Goal: Task Accomplishment & Management: Use online tool/utility

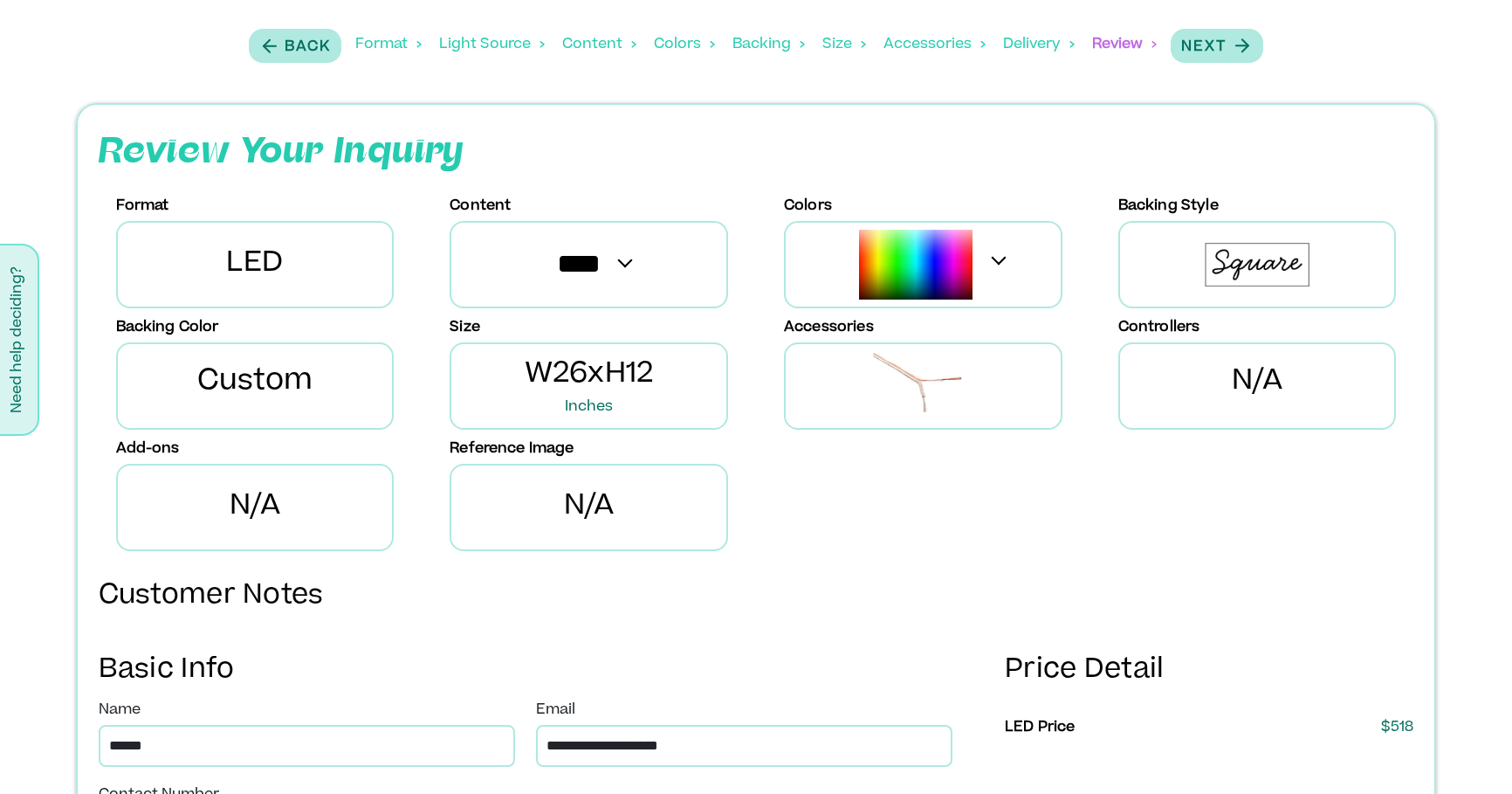
click at [489, 40] on div "Light Source" at bounding box center [491, 45] width 105 height 55
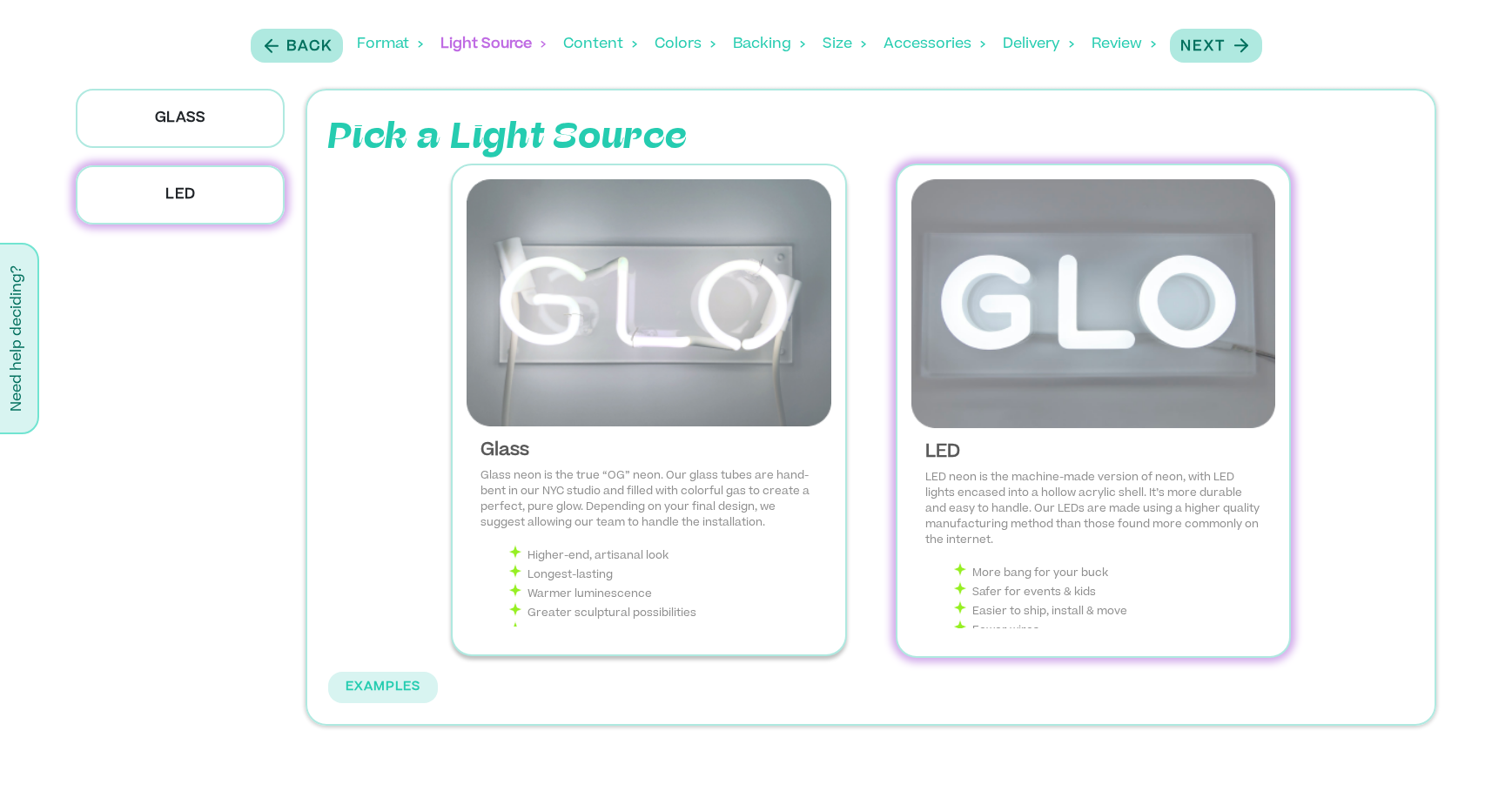
click at [670, 286] on img at bounding box center [649, 303] width 365 height 247
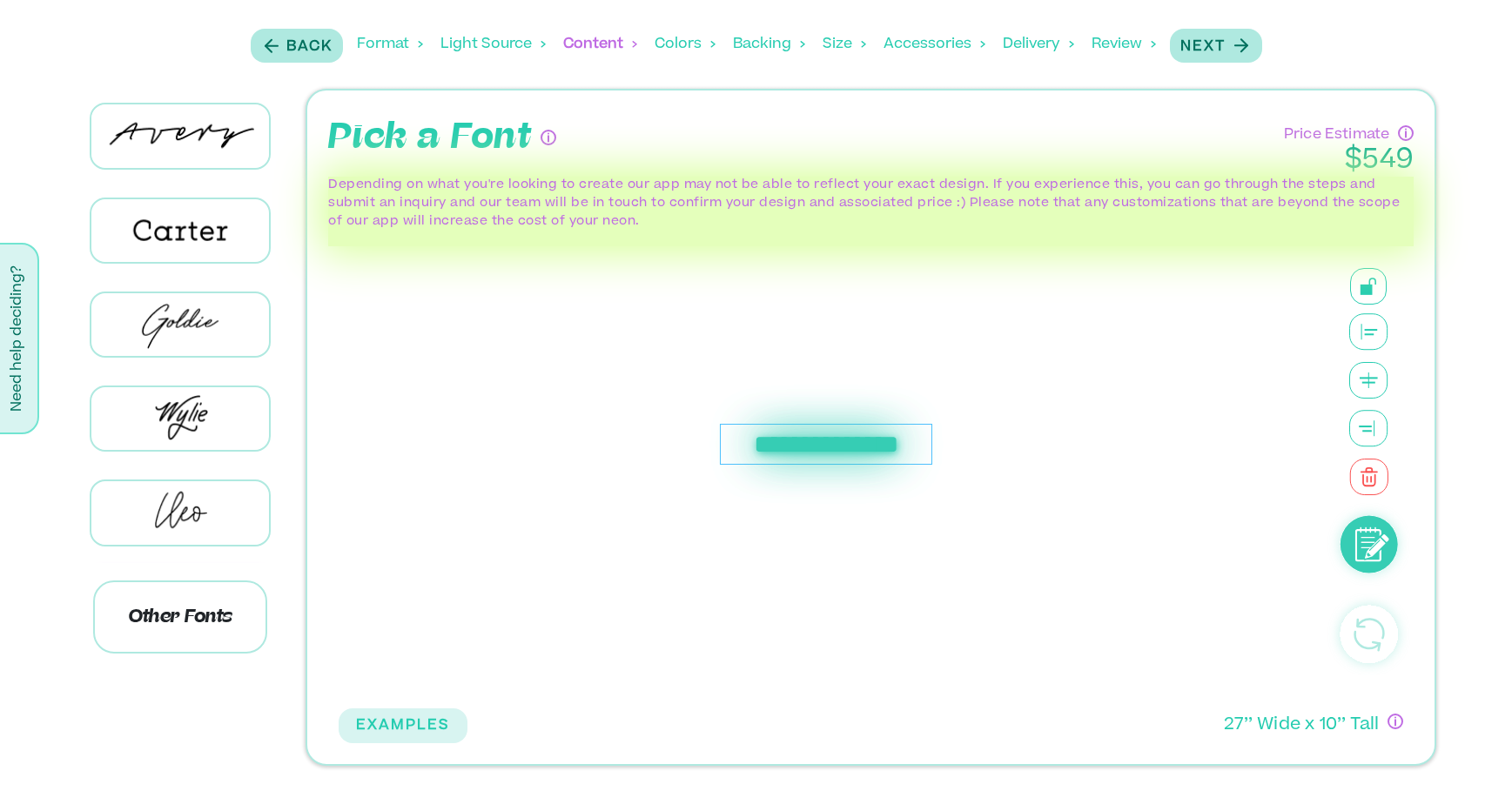
click at [813, 377] on div "**********" at bounding box center [825, 444] width 974 height 396
click at [812, 443] on div "**********" at bounding box center [826, 444] width 212 height 41
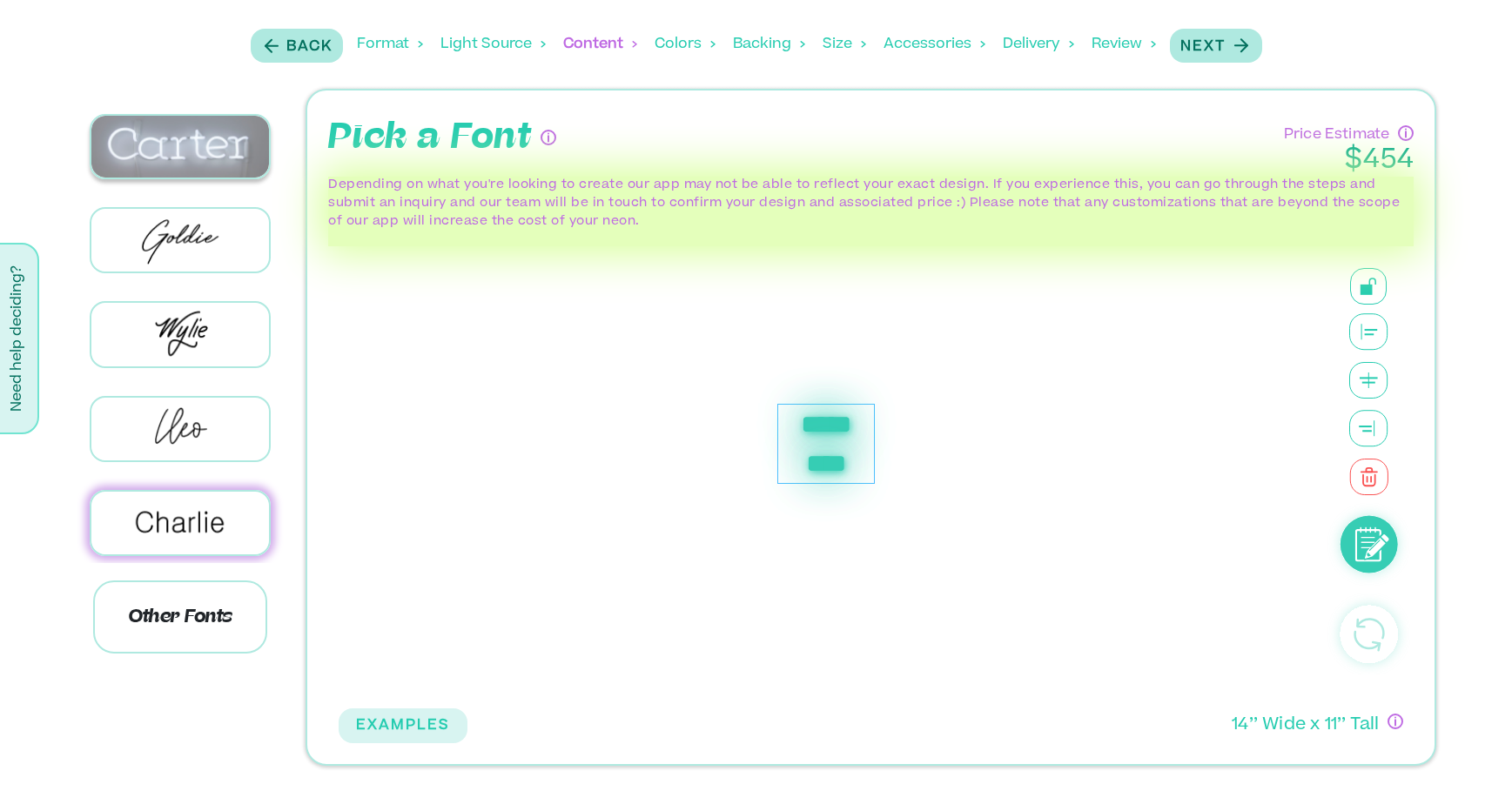
click at [194, 152] on img at bounding box center [181, 146] width 179 height 62
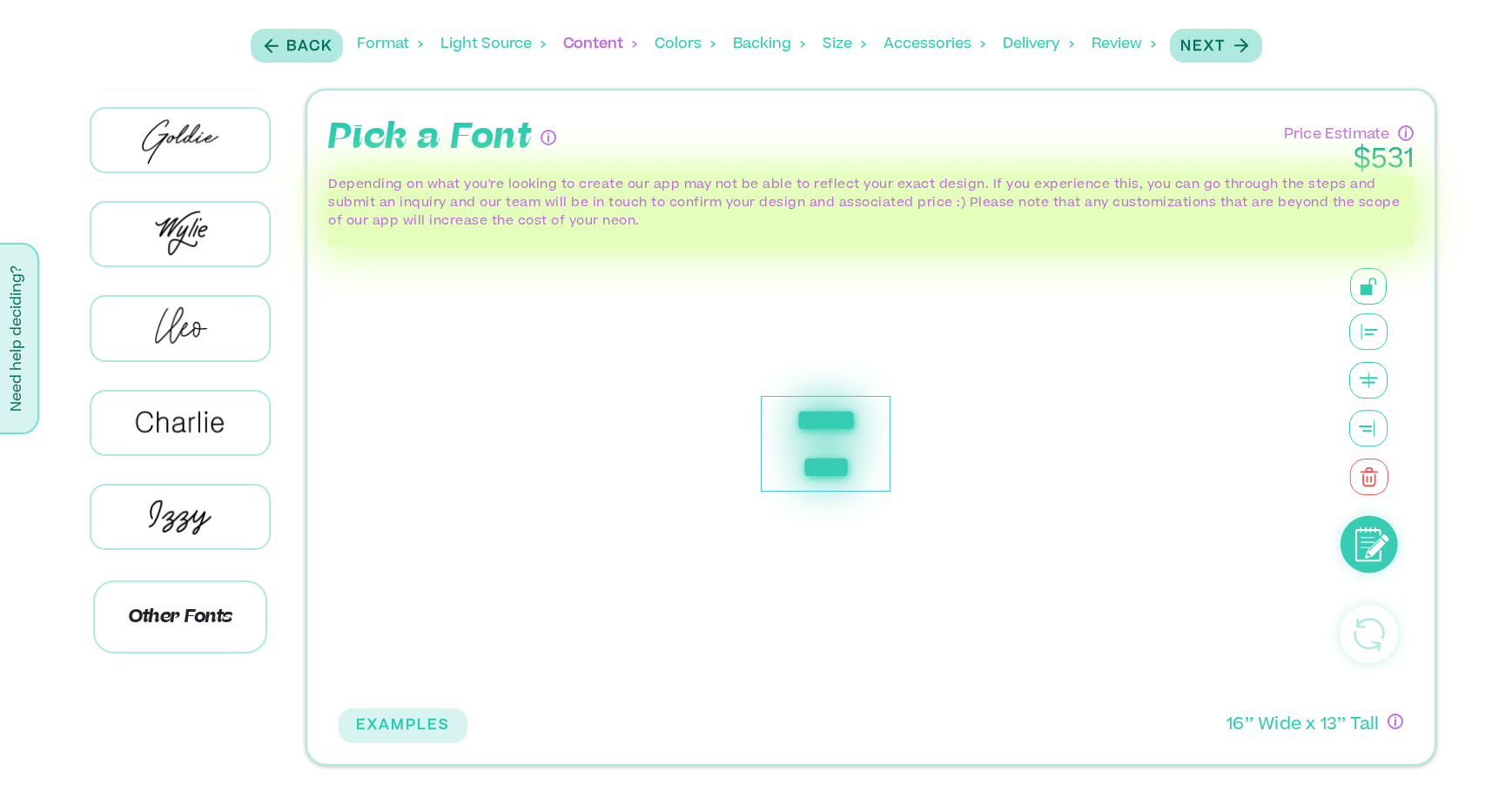
scroll to position [202, 0]
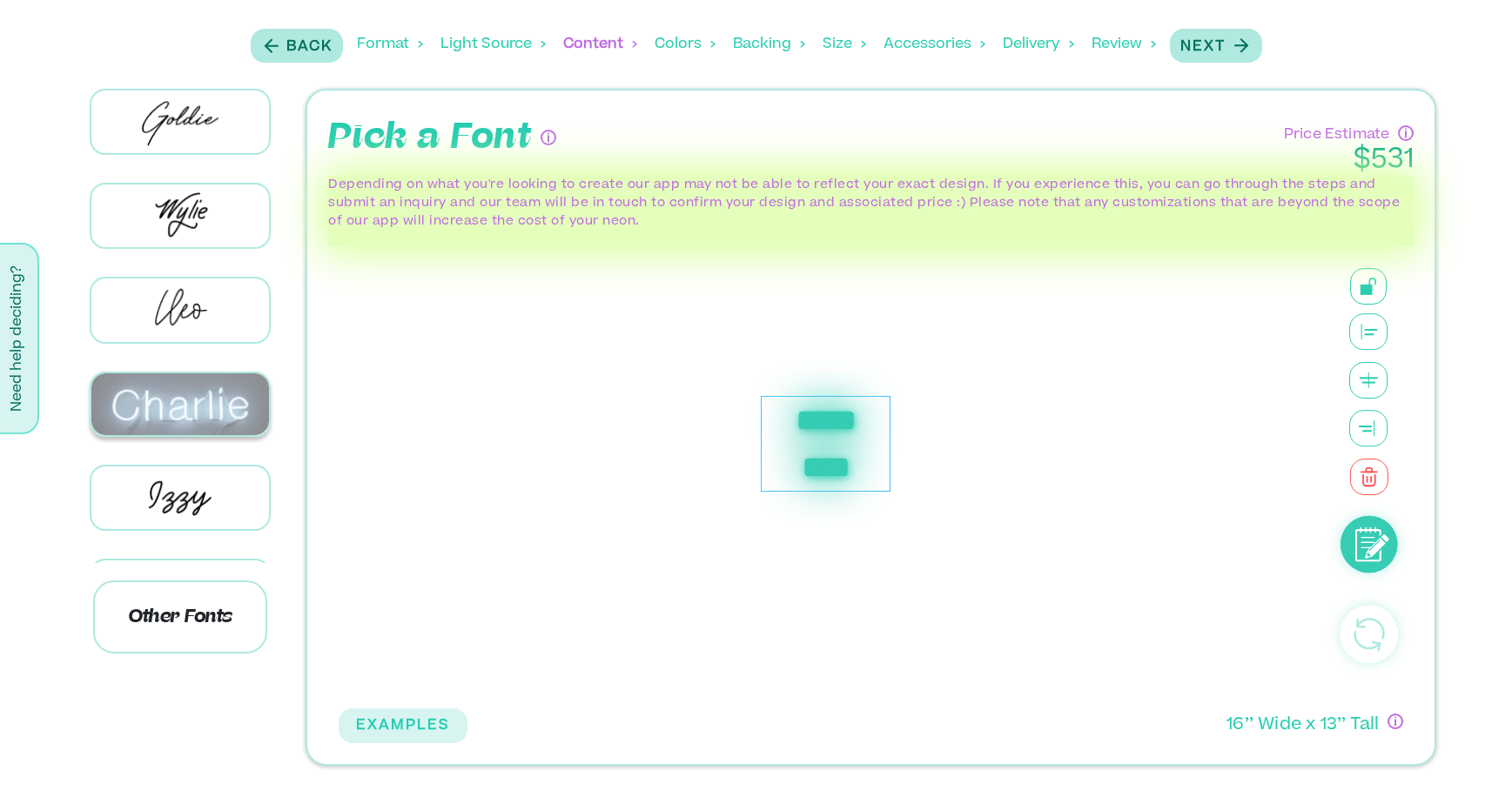
click at [197, 388] on img at bounding box center [181, 404] width 179 height 62
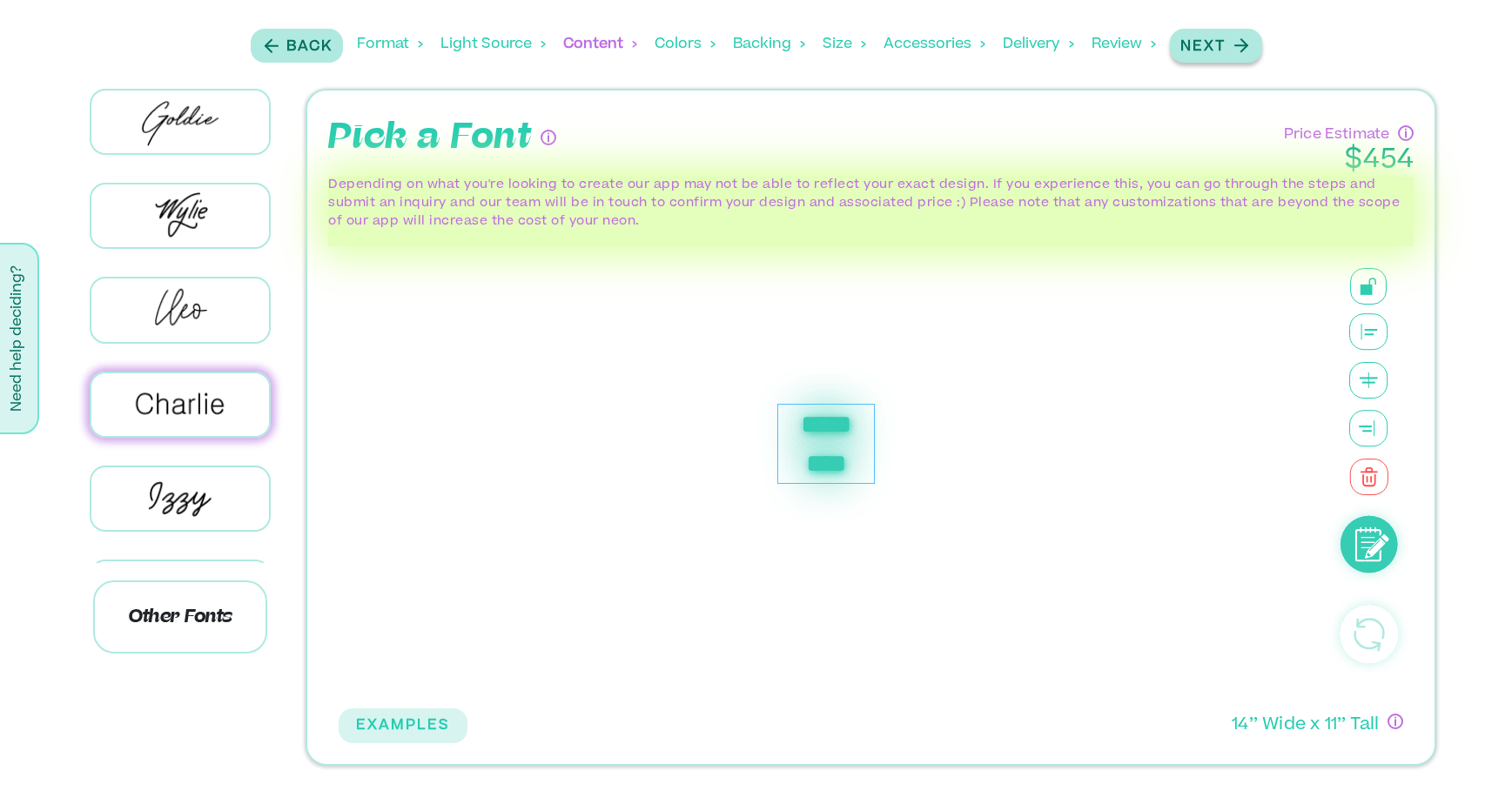
click at [1241, 35] on icon "button" at bounding box center [1240, 46] width 22 height 22
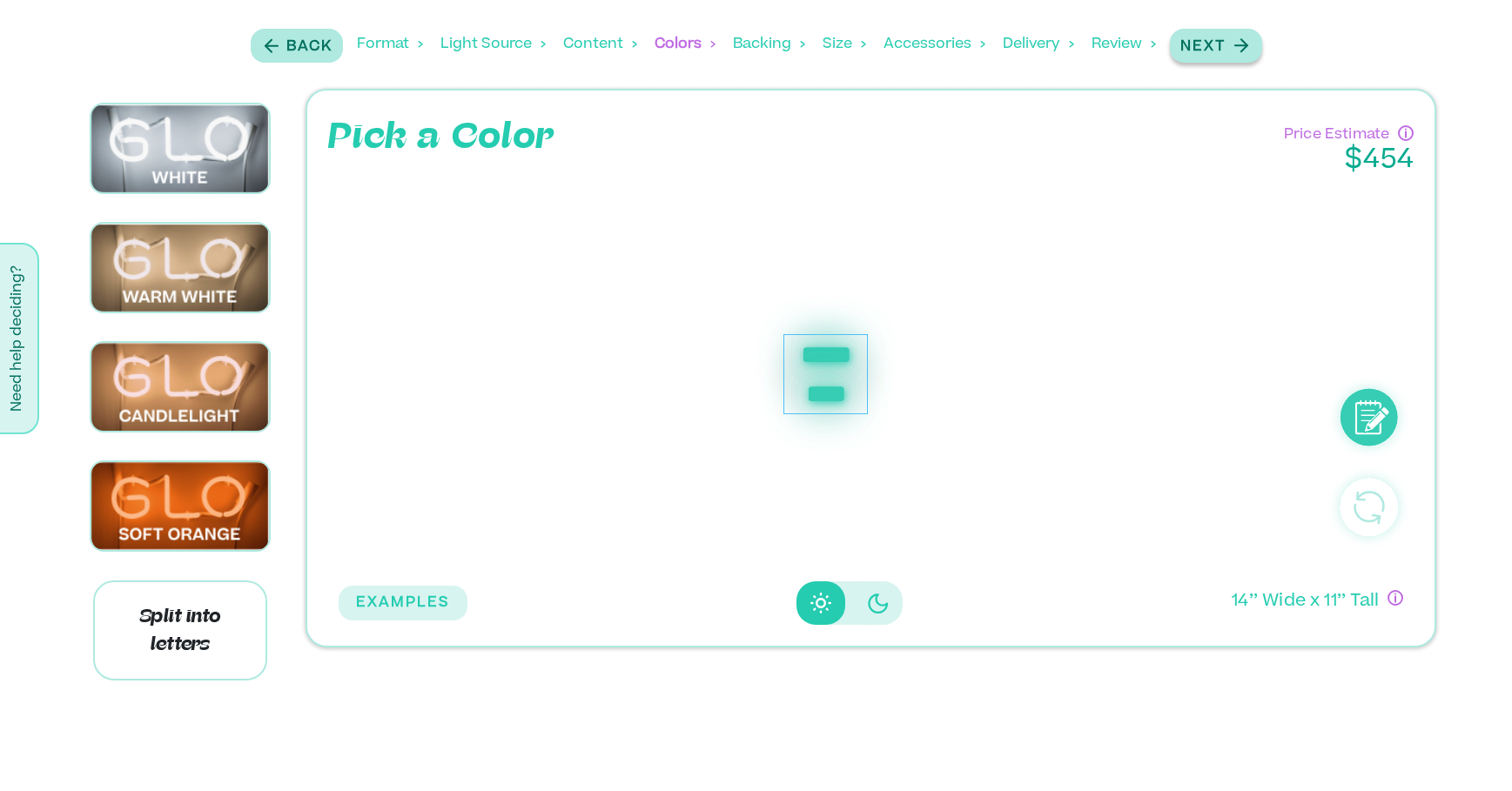
click at [1222, 46] on p "Next" at bounding box center [1203, 47] width 46 height 21
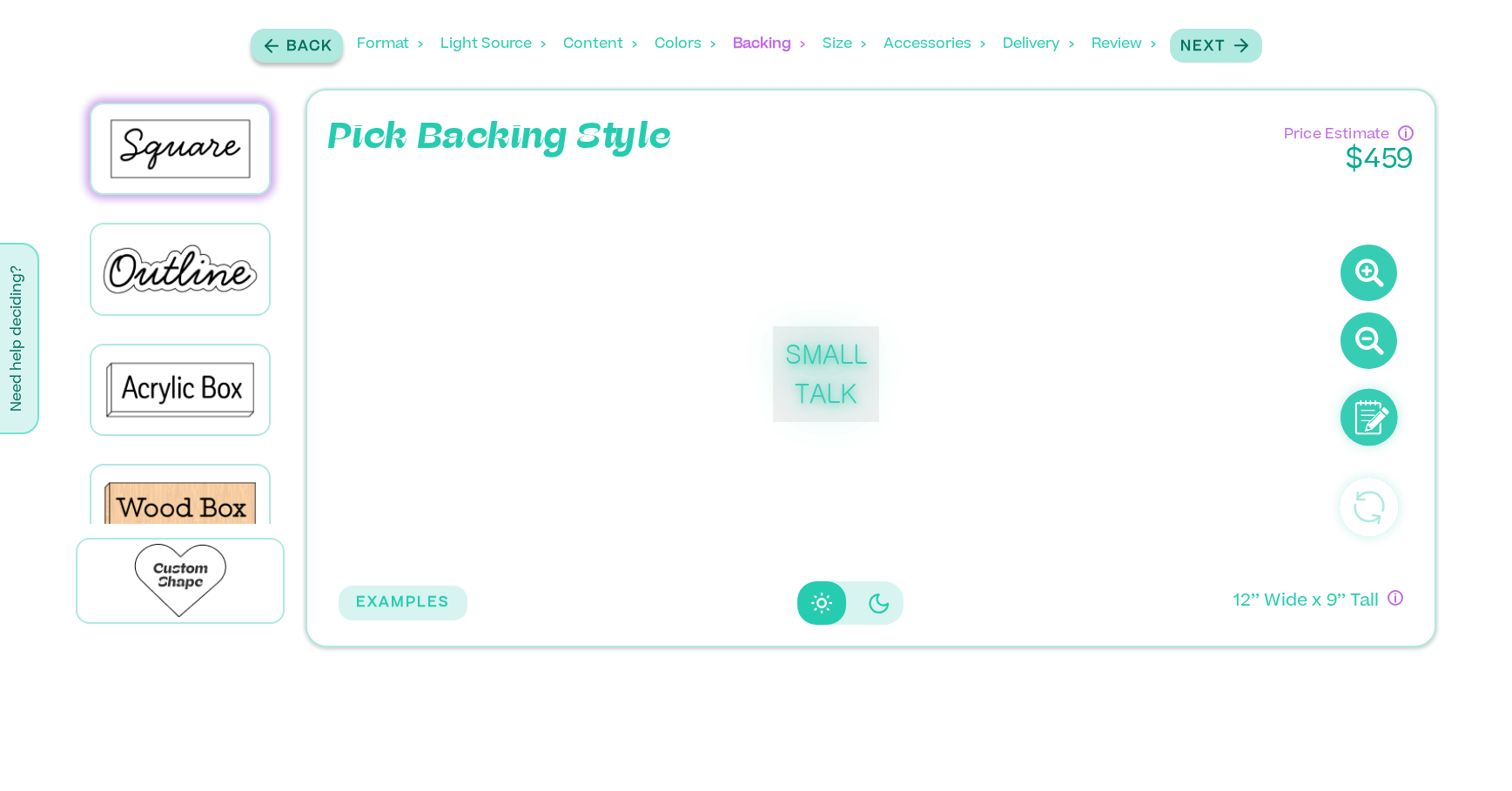
click at [277, 33] on button "Back" at bounding box center [296, 46] width 92 height 34
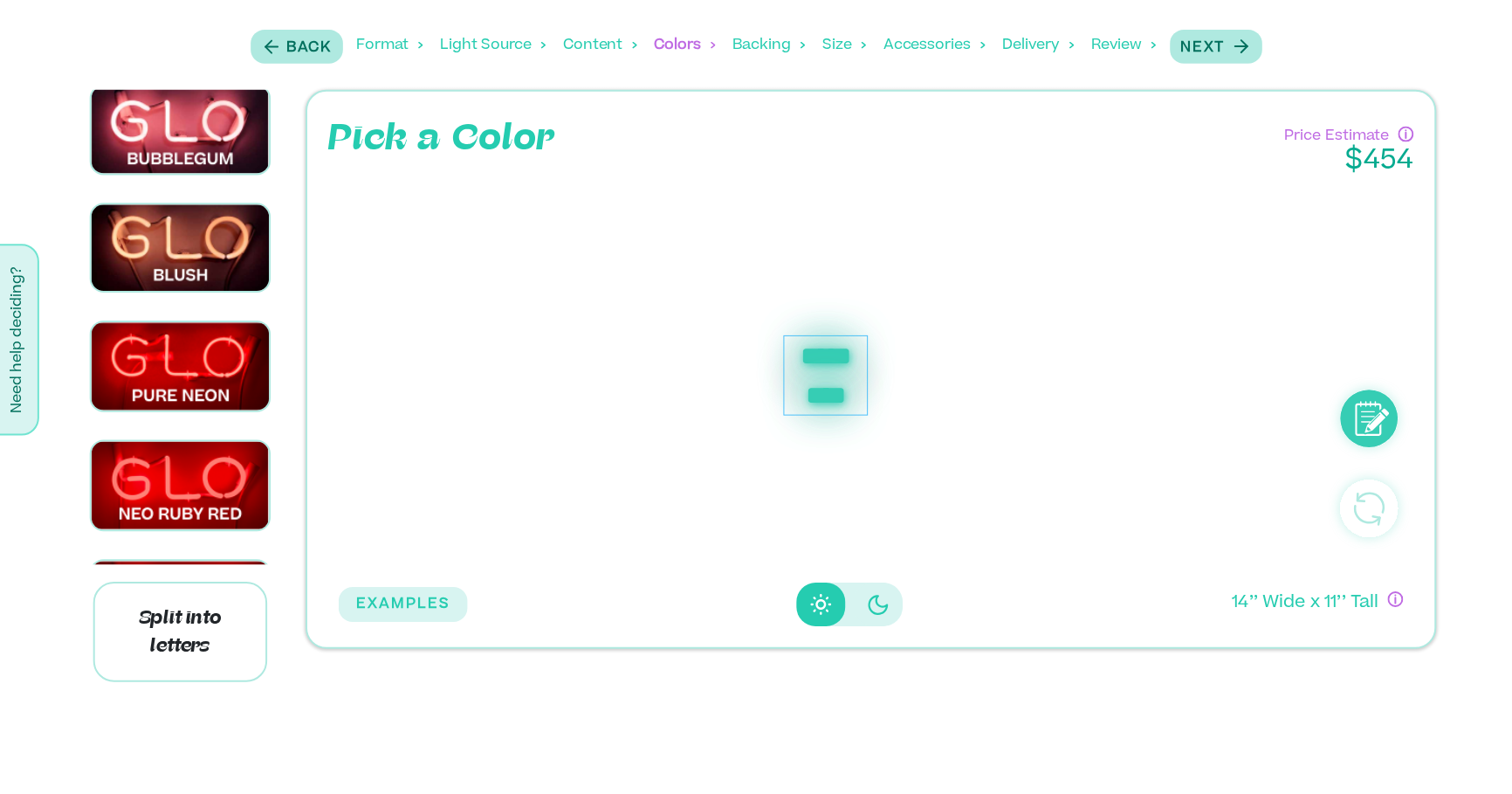
scroll to position [2811, 0]
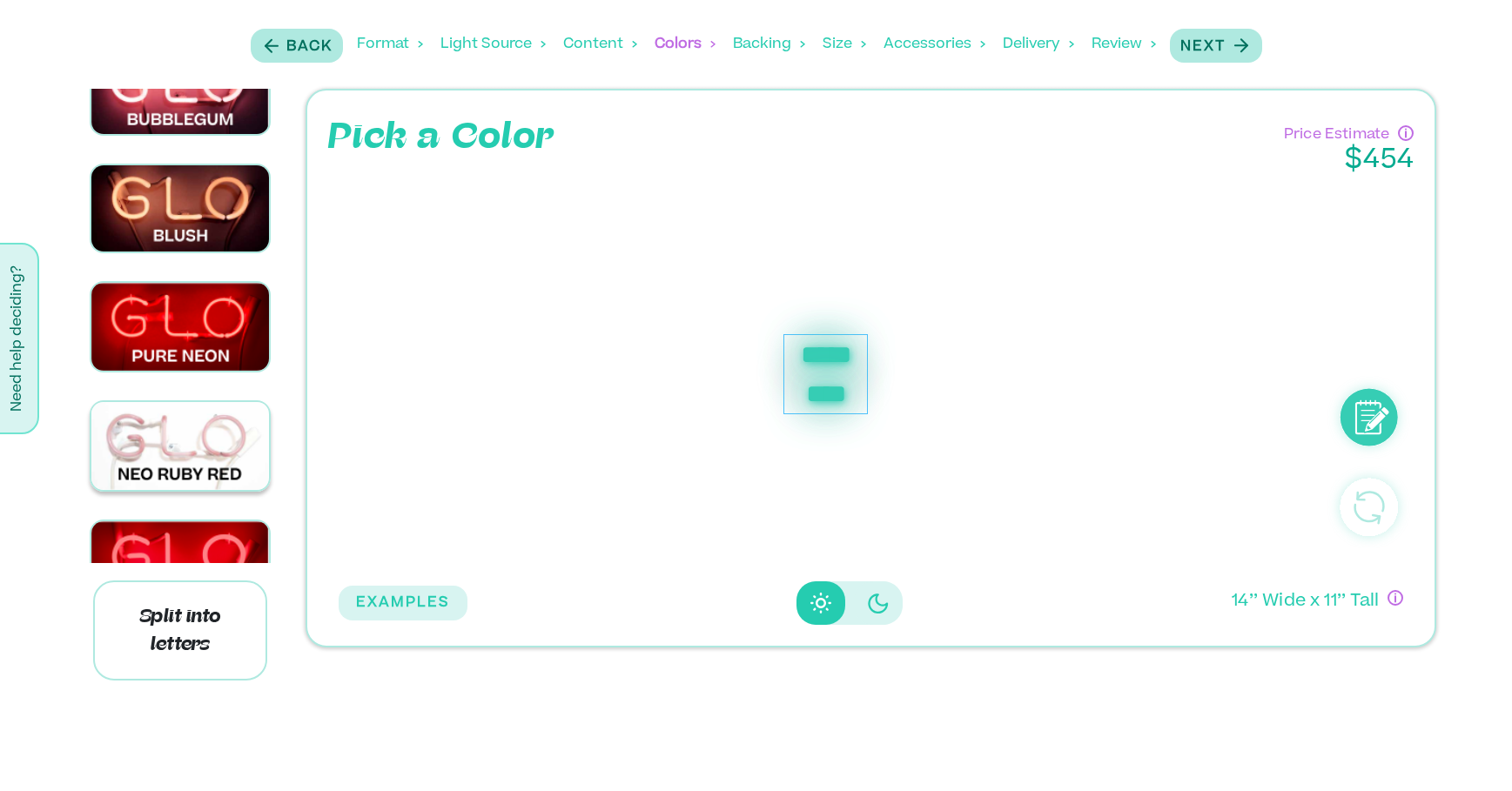
click at [180, 402] on img at bounding box center [181, 446] width 179 height 88
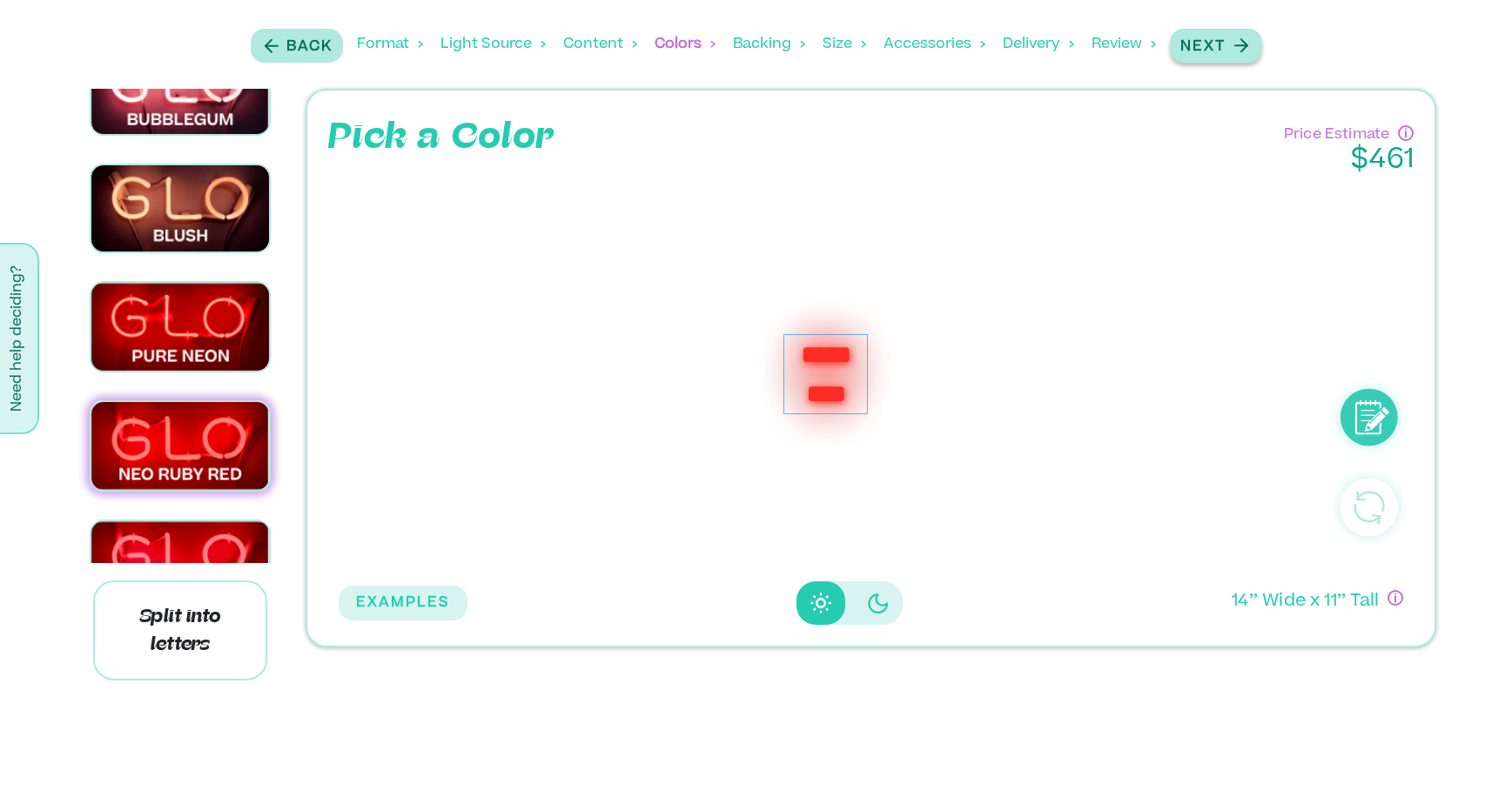
click at [1251, 39] on icon "button" at bounding box center [1240, 46] width 22 height 22
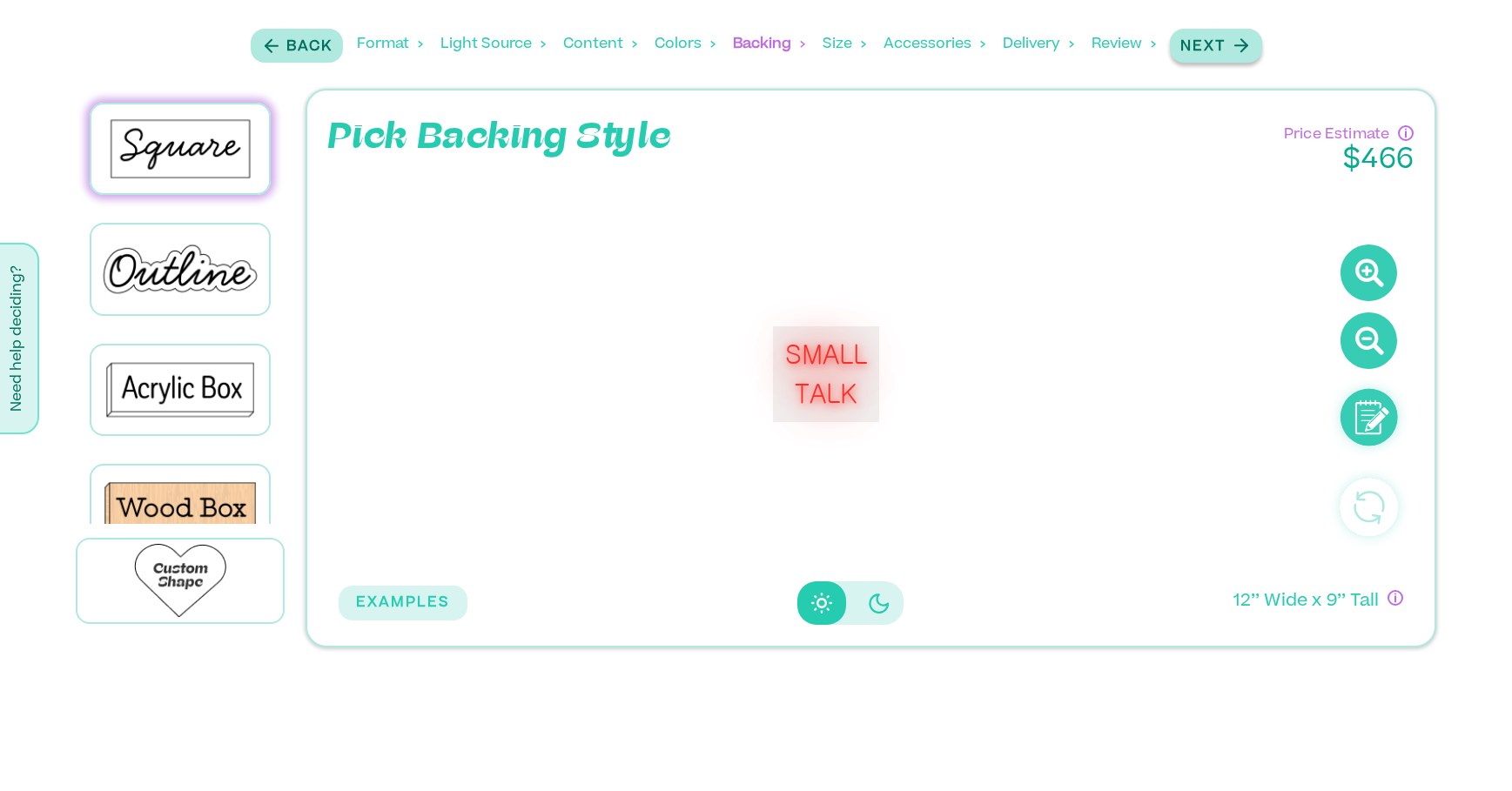
click at [1251, 39] on icon "button" at bounding box center [1240, 46] width 22 height 22
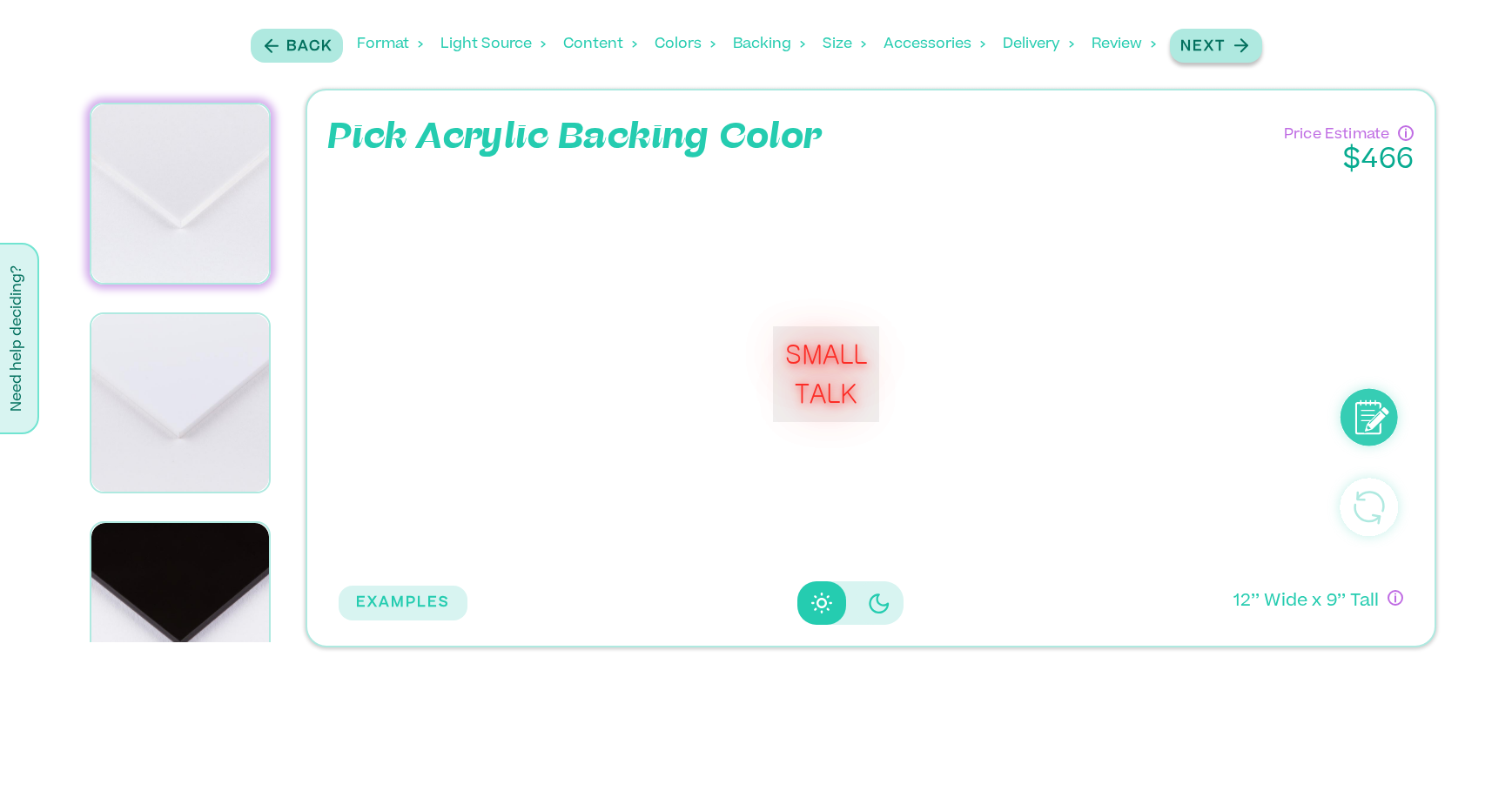
click at [1251, 39] on icon "button" at bounding box center [1240, 46] width 22 height 22
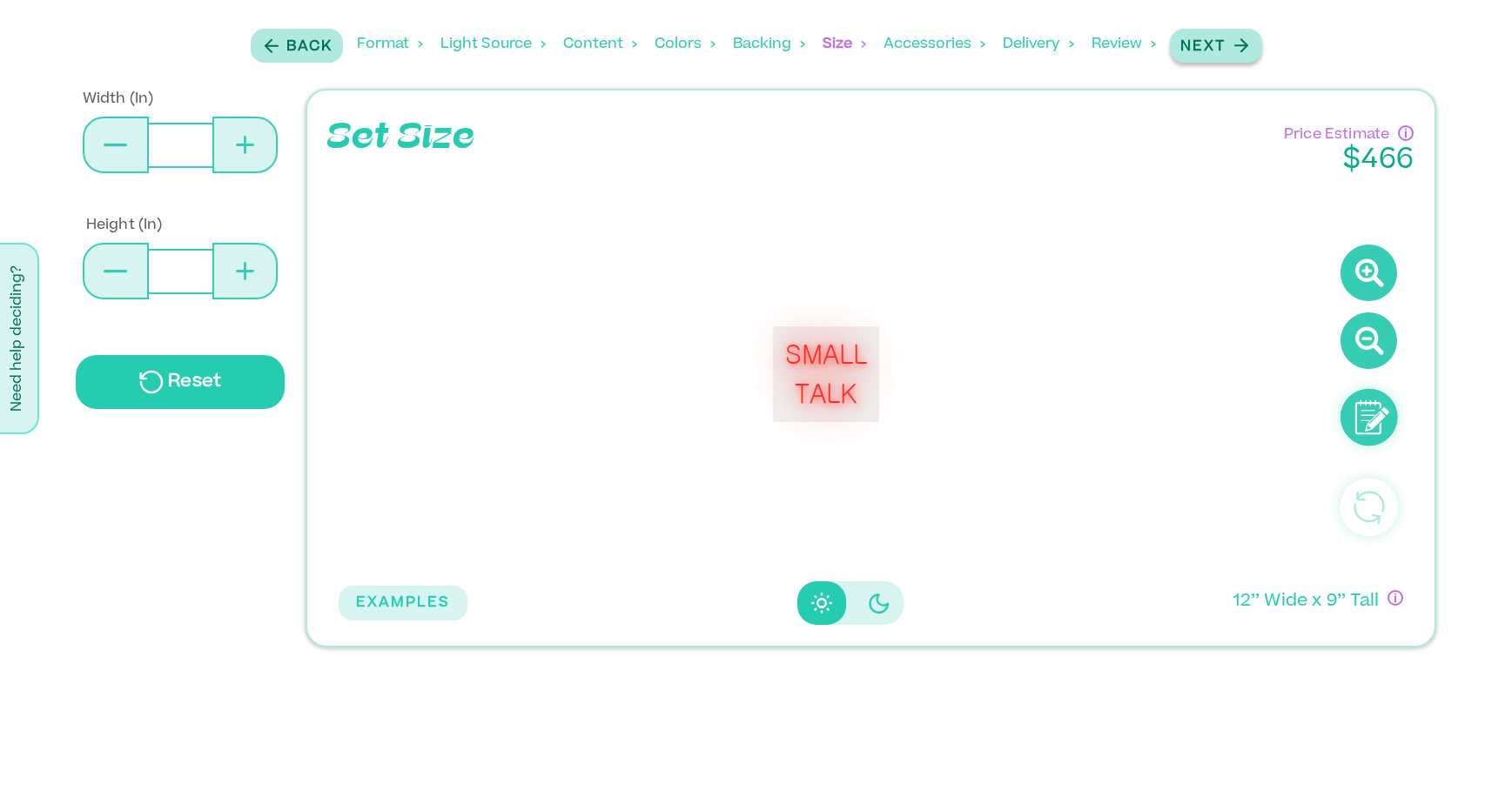
click at [1251, 39] on icon "button" at bounding box center [1240, 46] width 22 height 22
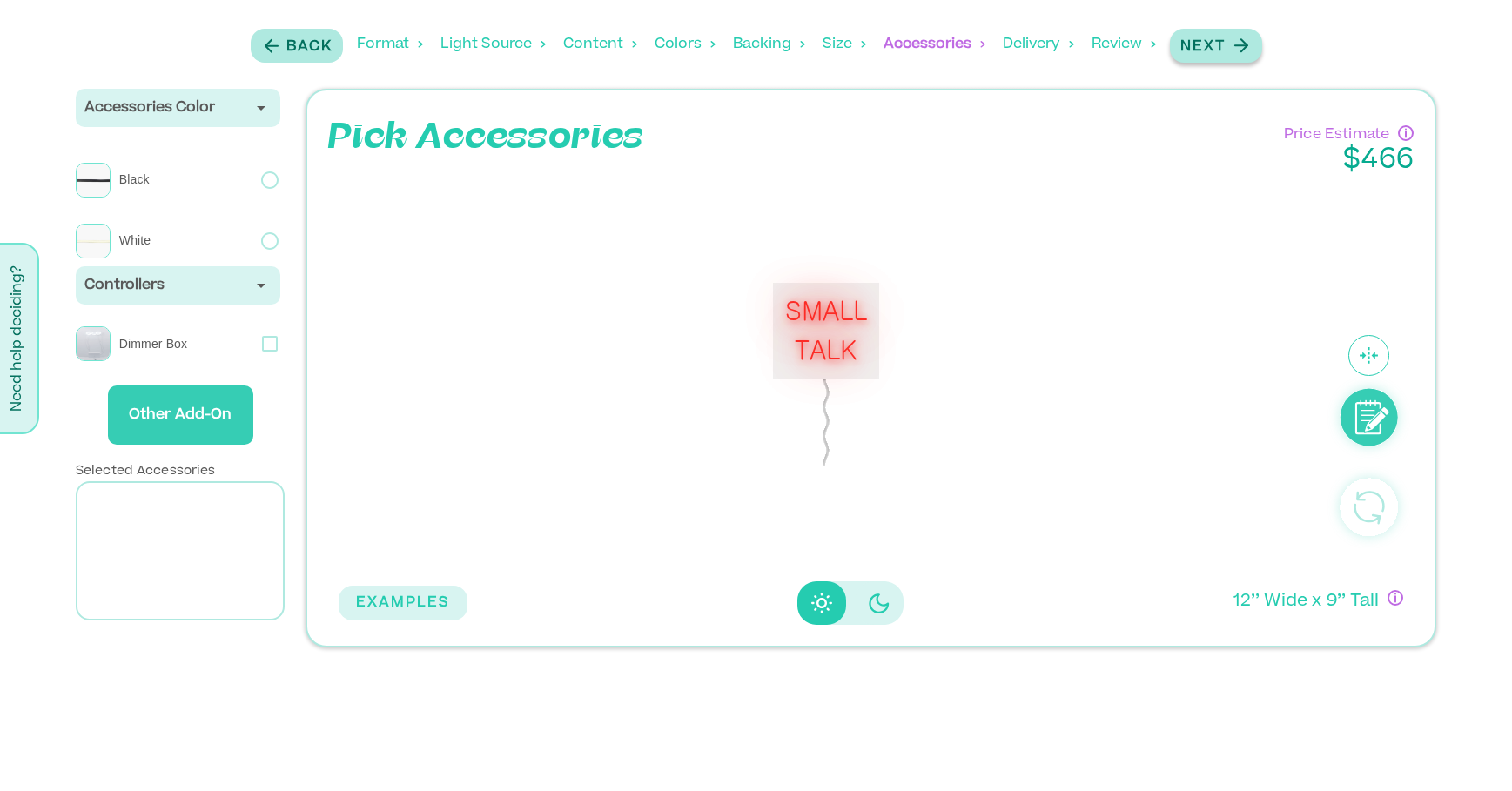
click at [1251, 39] on icon "button" at bounding box center [1240, 46] width 22 height 22
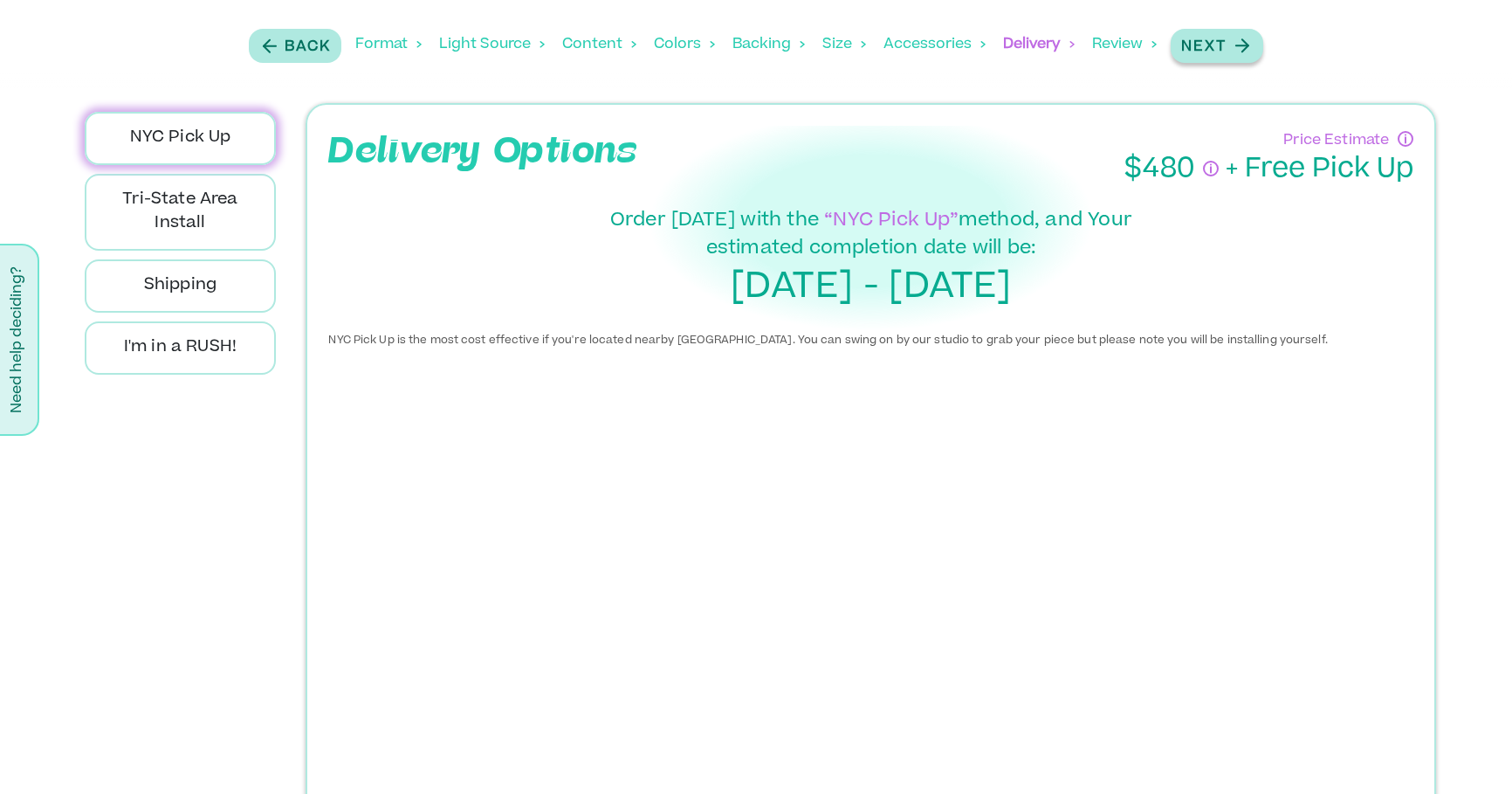
click at [1254, 39] on button "Next" at bounding box center [1217, 46] width 92 height 34
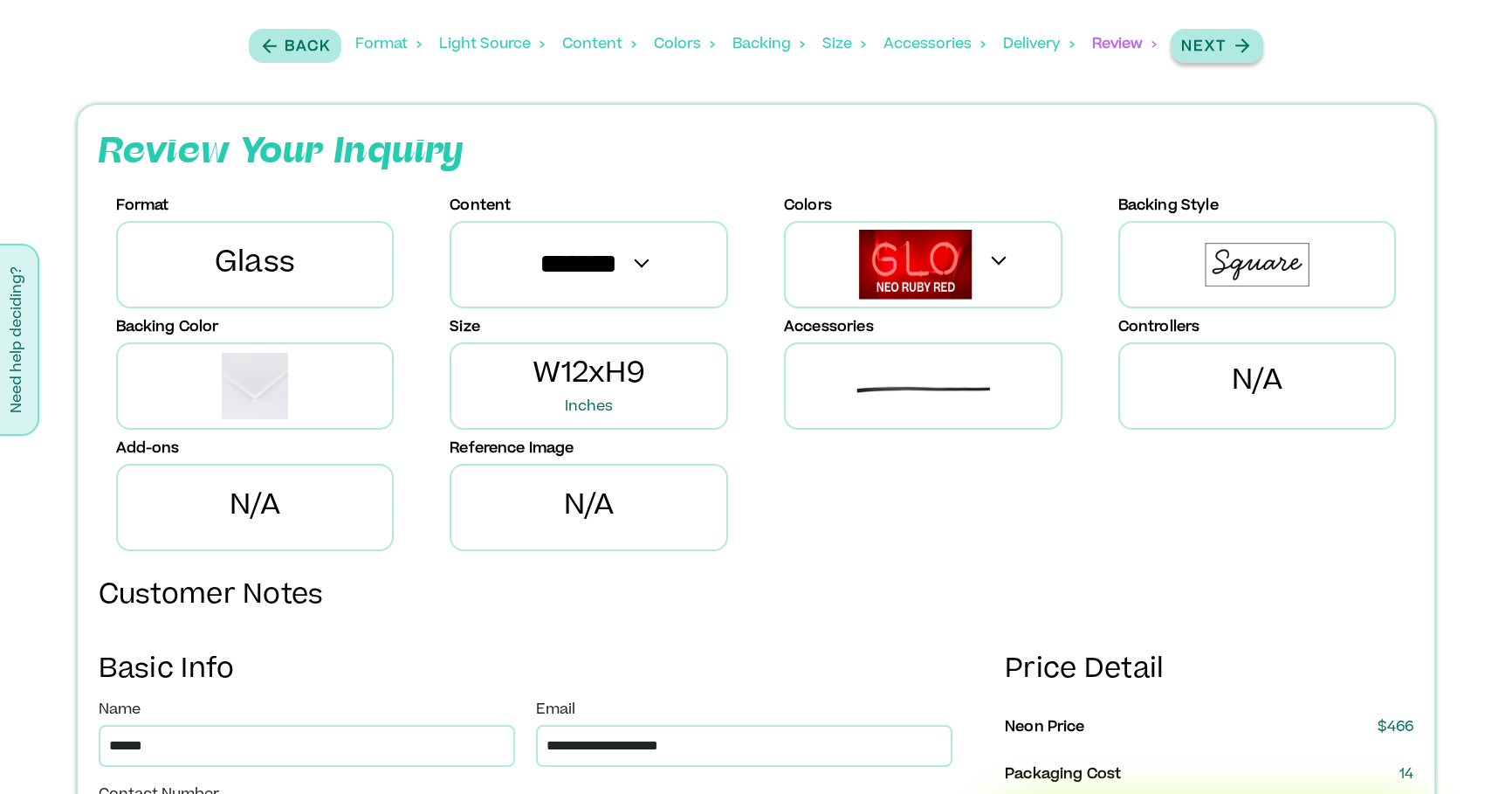
click at [1254, 39] on button "Next" at bounding box center [1217, 46] width 92 height 34
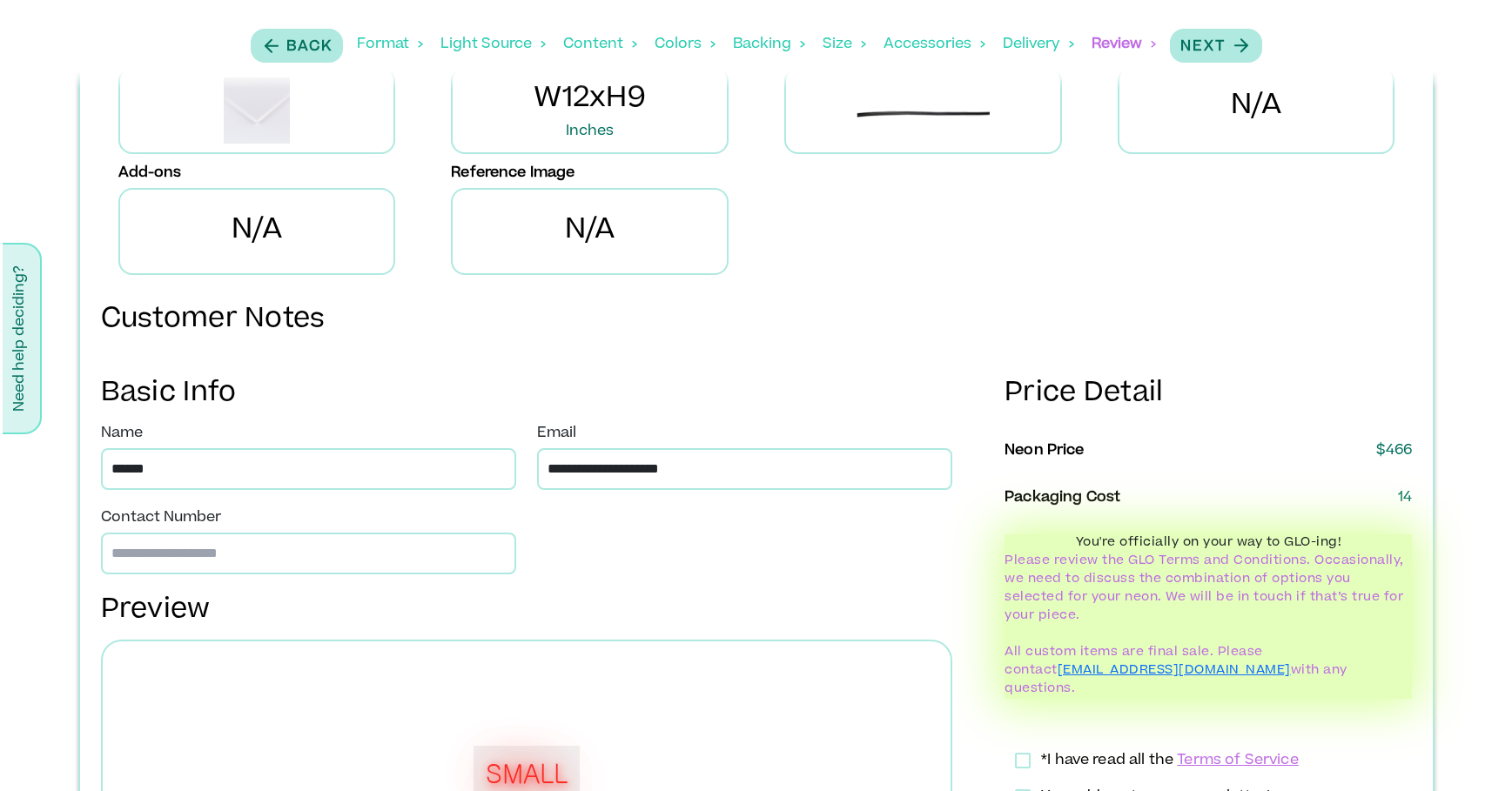
scroll to position [660, 0]
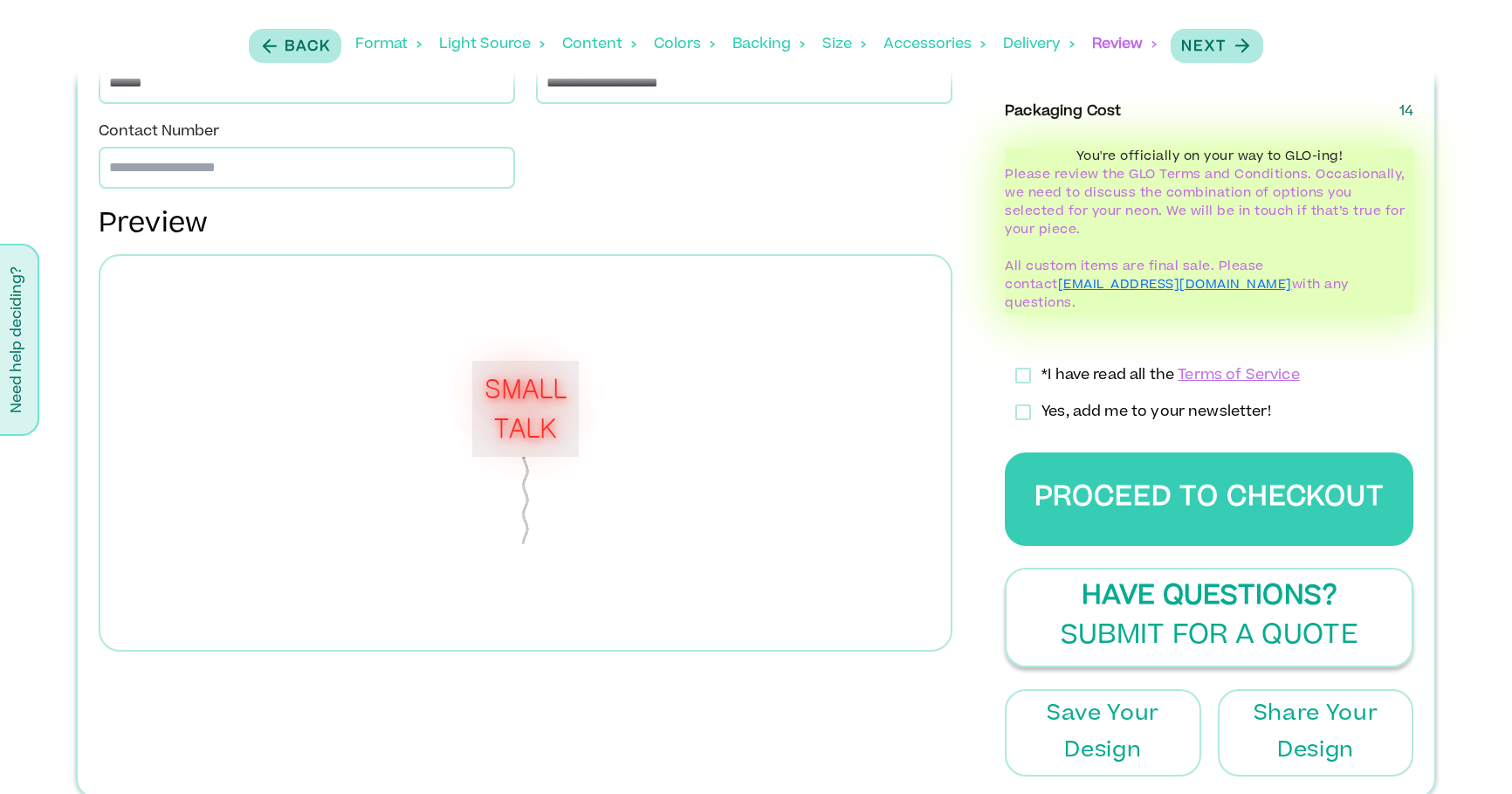
click at [1131, 578] on p "Have Questions?" at bounding box center [1209, 597] width 255 height 40
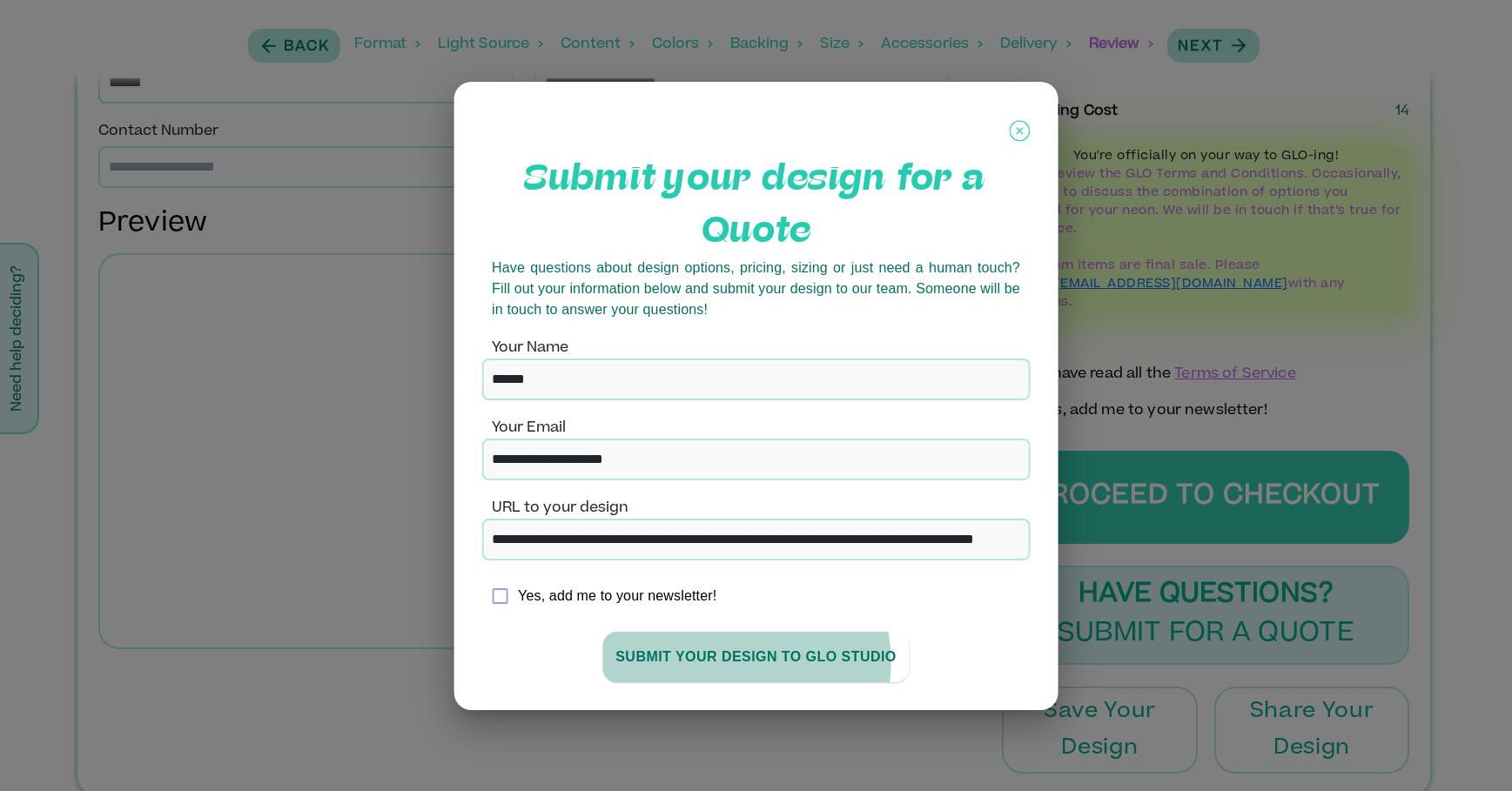
click at [729, 661] on button "SUBMIT YOUR DESIGN TO GLO stUdio" at bounding box center [756, 657] width 308 height 51
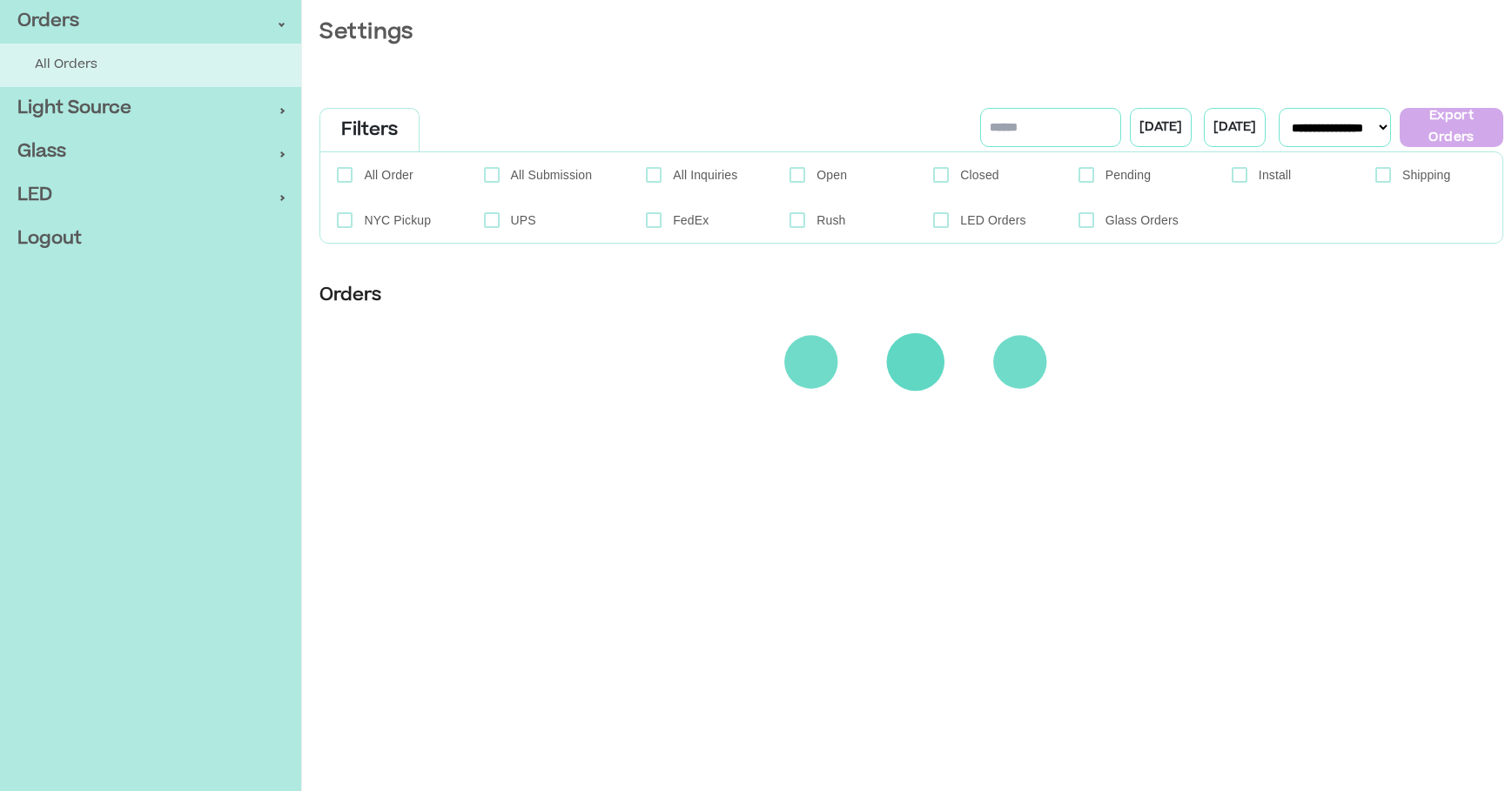
select select "***"
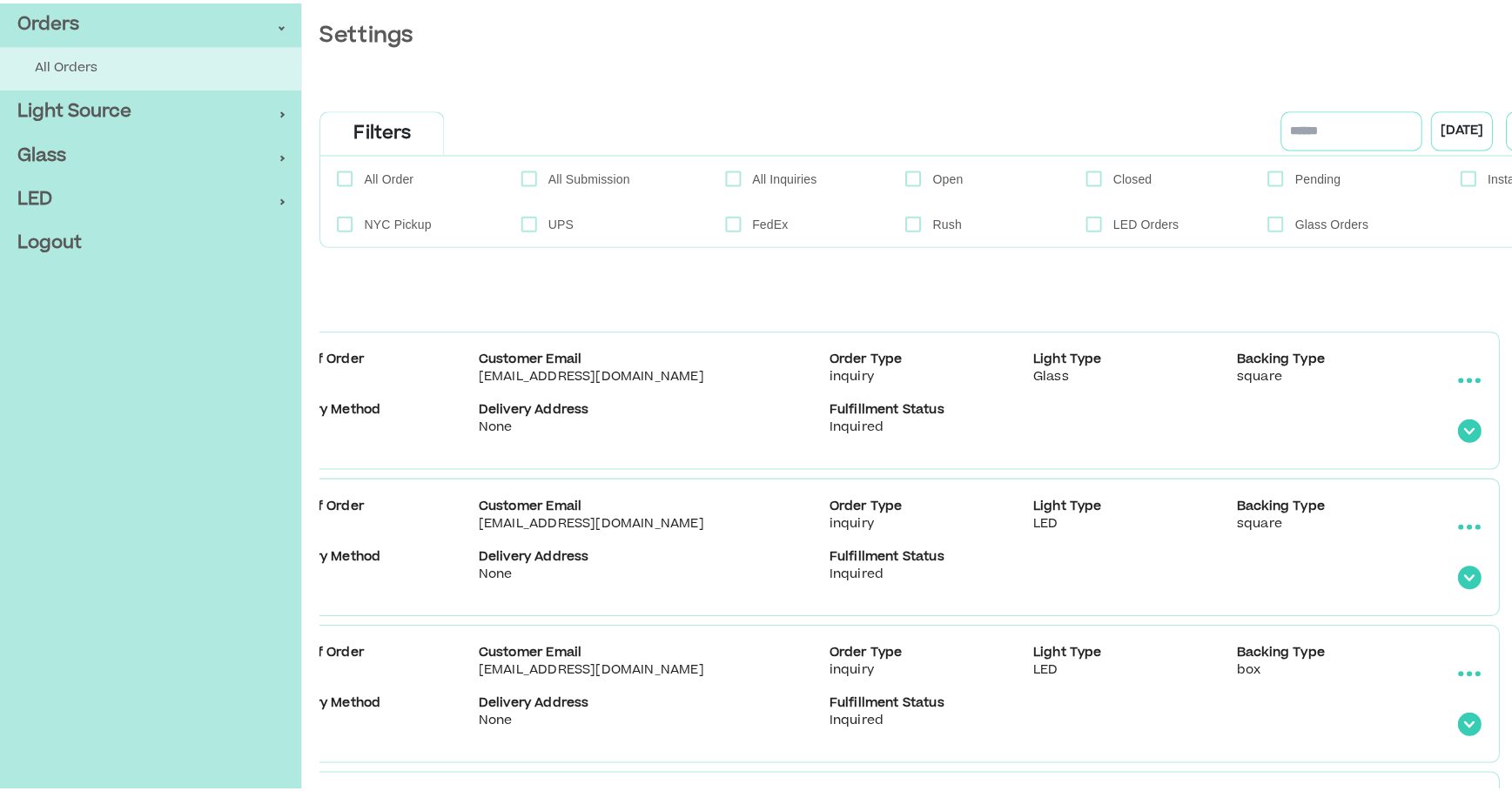
scroll to position [0, 500]
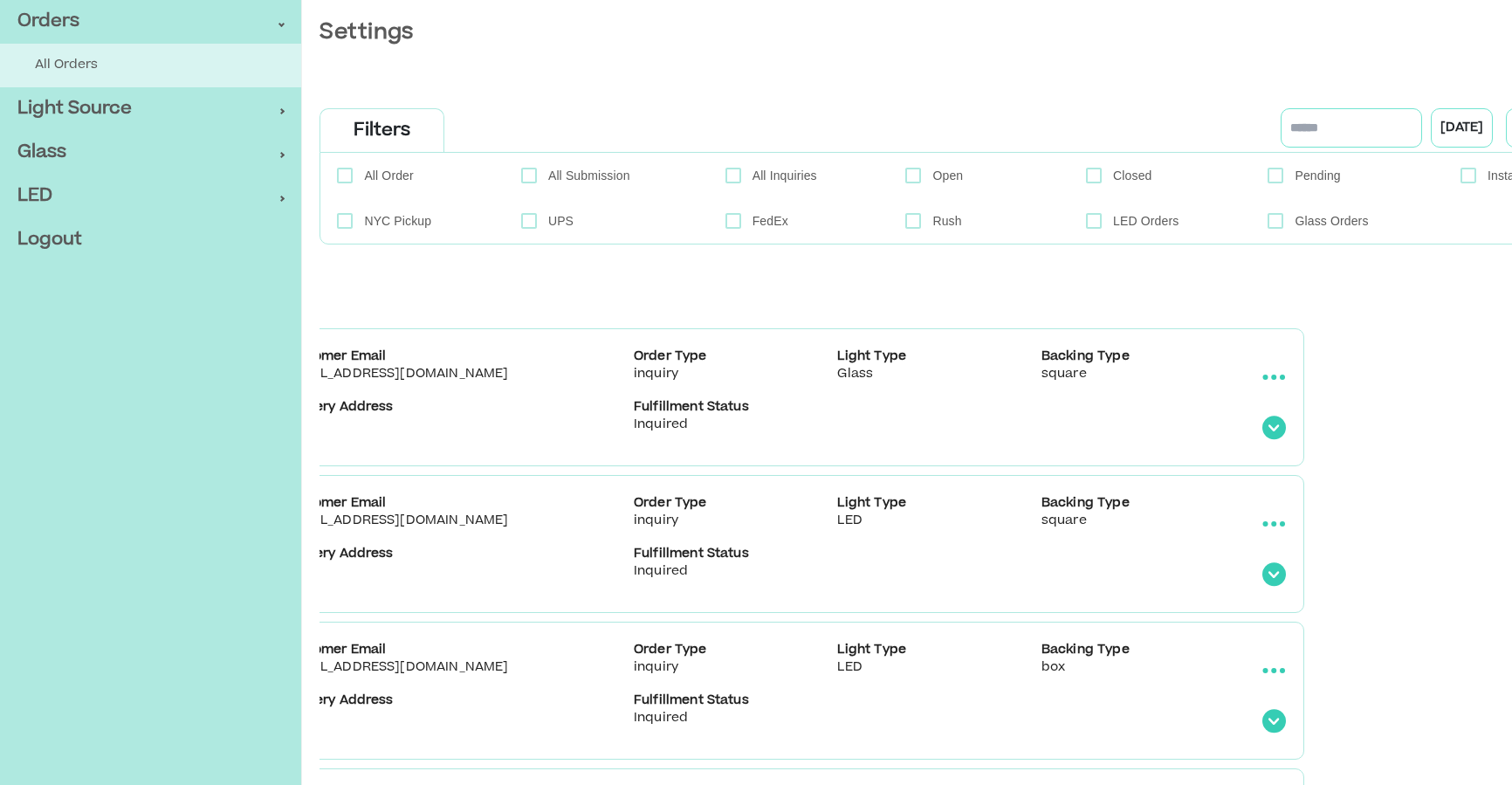
click at [1267, 374] on circle "collapsible table" at bounding box center [1266, 377] width 5 height 5
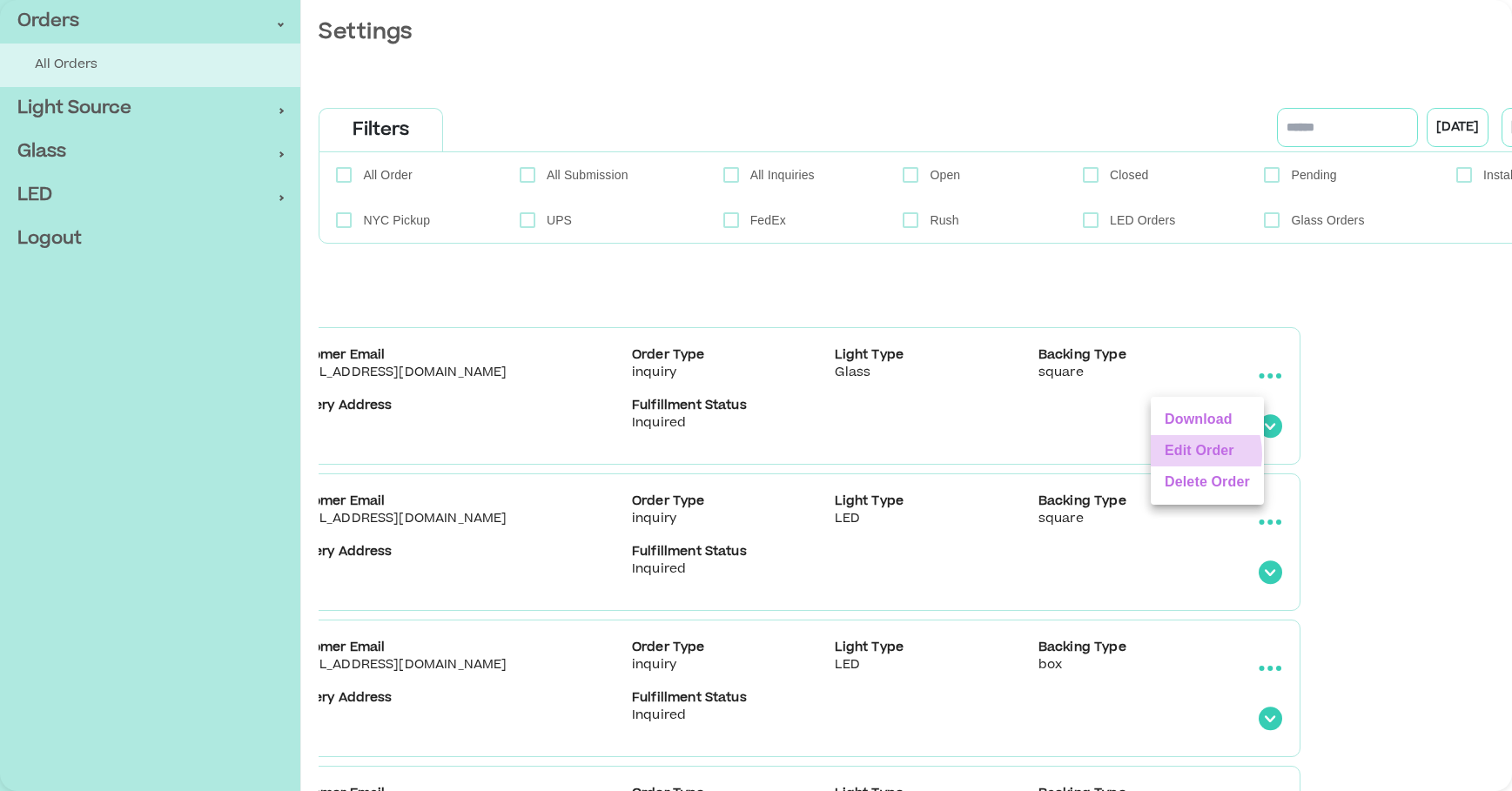
click at [1181, 454] on li "Edit Order" at bounding box center [1207, 450] width 113 height 32
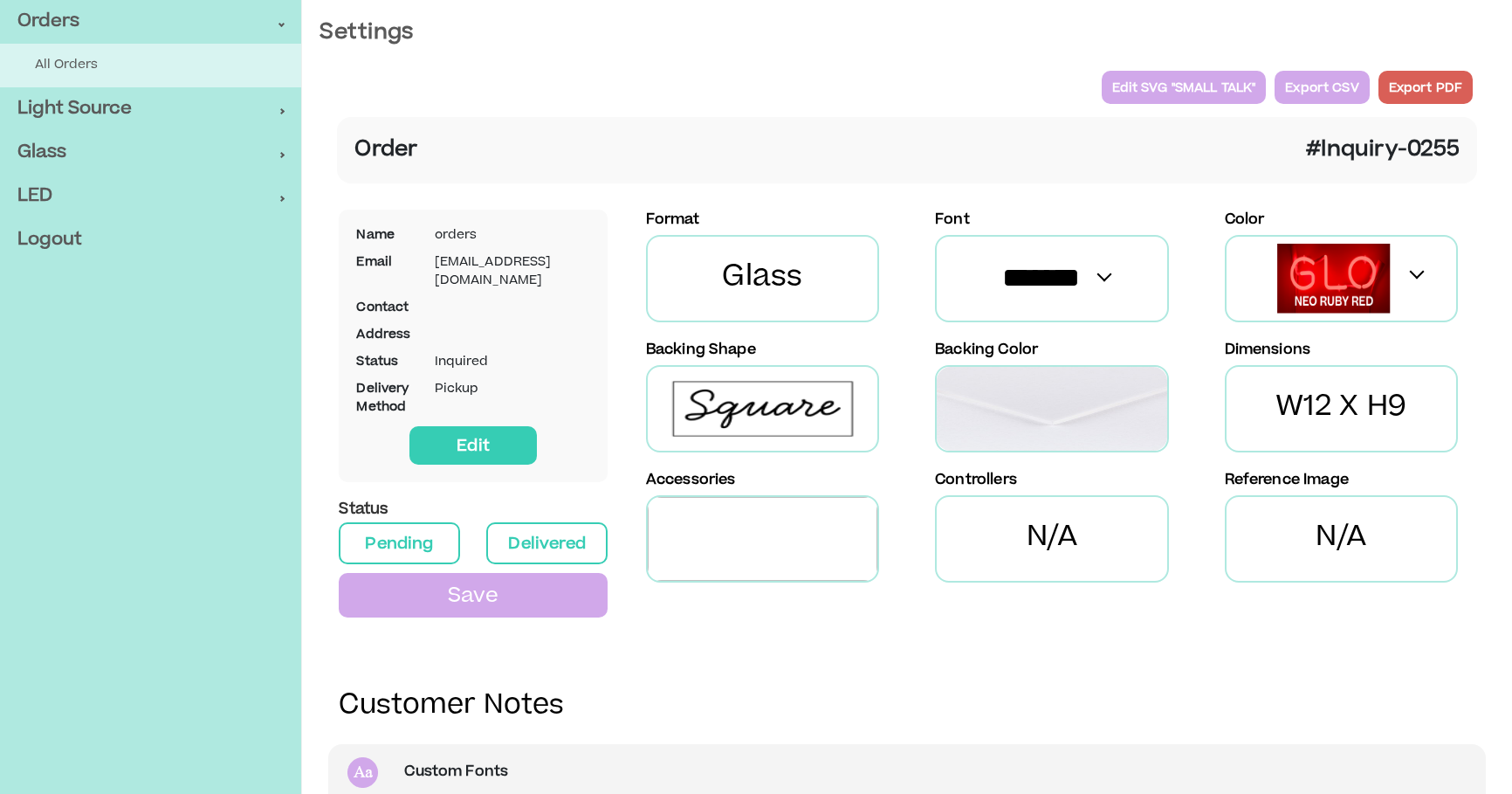
click at [1171, 91] on p "Edit SVG " SMALL TALK "" at bounding box center [1184, 87] width 144 height 23
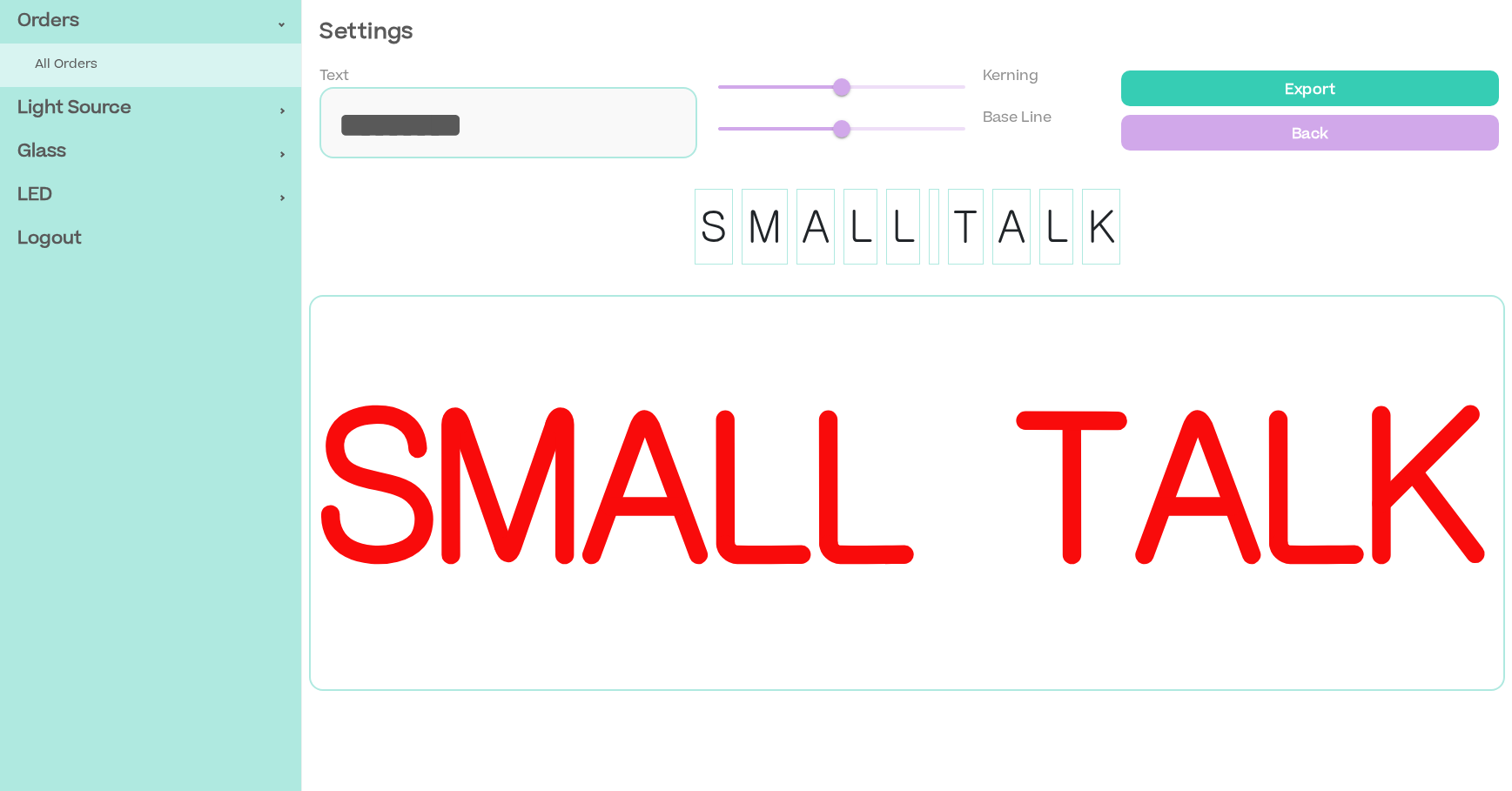
type input "*********"
click at [1244, 88] on p "Export" at bounding box center [1310, 88] width 357 height 25
